Goal: Task Accomplishment & Management: Use online tool/utility

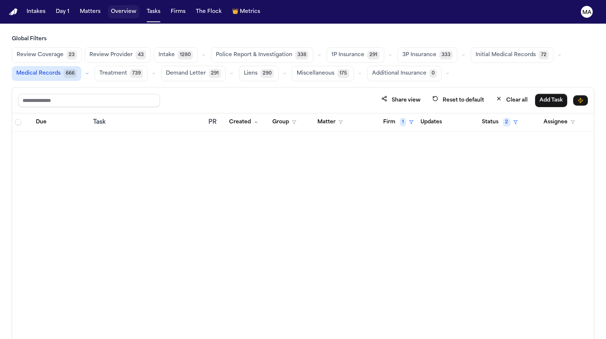
scroll to position [1289, 0]
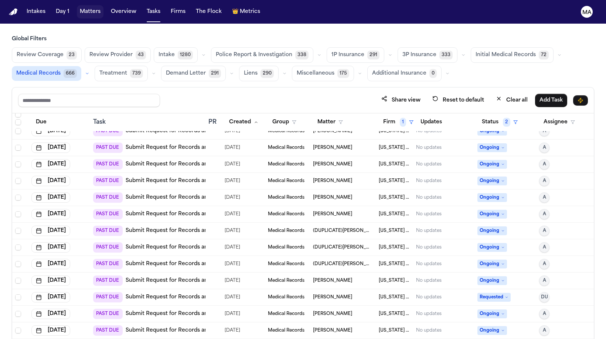
click at [77, 7] on button "Matters" at bounding box center [90, 11] width 27 height 13
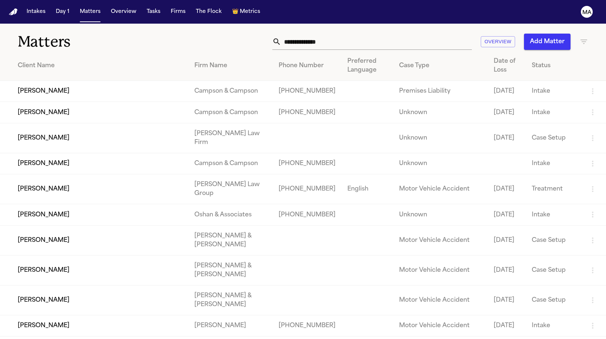
click at [426, 34] on input "text" at bounding box center [376, 42] width 191 height 16
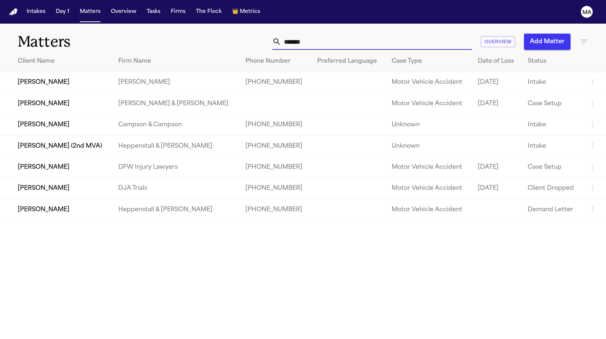
type input "*******"
click at [54, 199] on td "[PERSON_NAME]" at bounding box center [56, 209] width 112 height 21
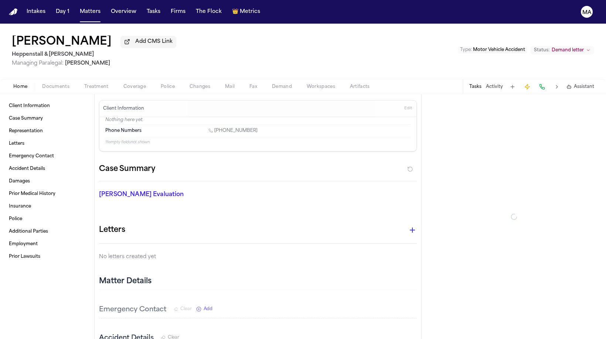
click at [42, 84] on span "Documents" at bounding box center [55, 87] width 27 height 6
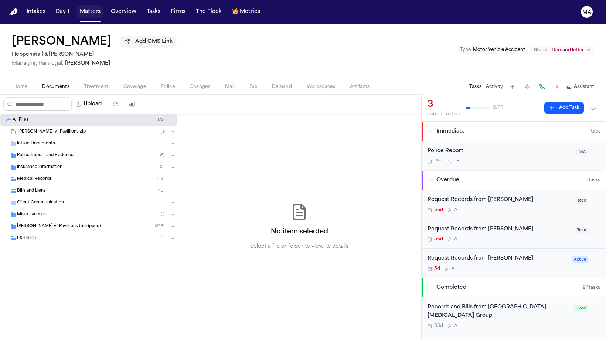
click at [77, 9] on button "Matters" at bounding box center [90, 11] width 27 height 13
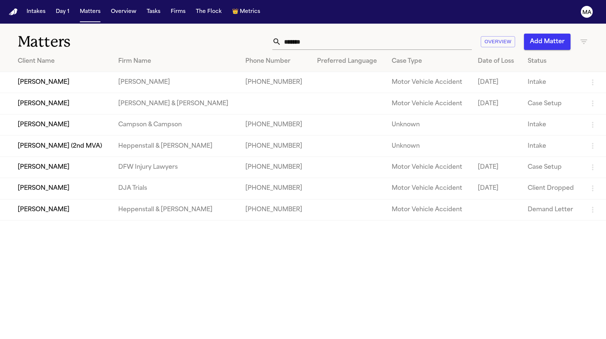
click at [54, 136] on td "[PERSON_NAME] (2nd MVA)" at bounding box center [56, 146] width 112 height 21
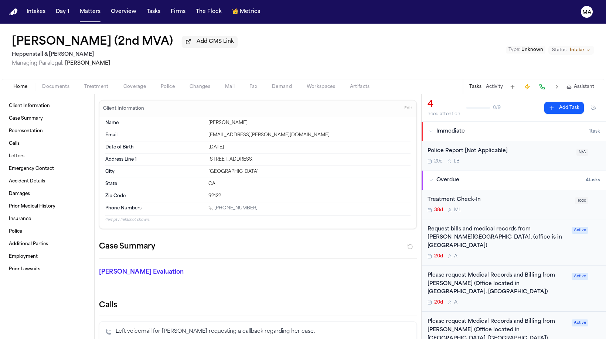
click at [486, 225] on div "Request bills and medical records from [PERSON_NAME][GEOGRAPHIC_DATA], (office …" at bounding box center [498, 237] width 140 height 25
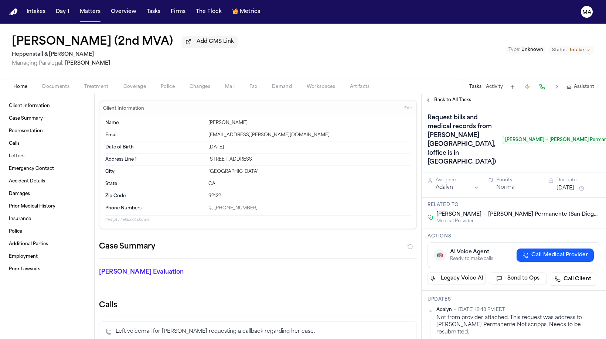
click at [439, 97] on span "Back to All Tasks" at bounding box center [452, 100] width 37 height 6
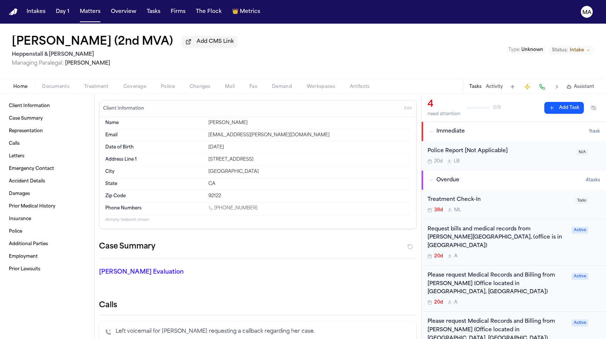
click at [506, 225] on div "Request bills and medical records from [PERSON_NAME][GEOGRAPHIC_DATA], (office …" at bounding box center [498, 237] width 140 height 25
